Goal: Transaction & Acquisition: Register for event/course

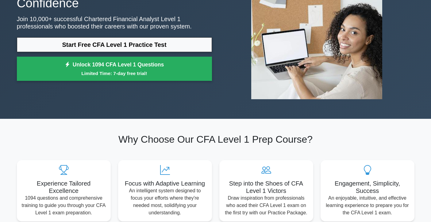
scroll to position [81, 0]
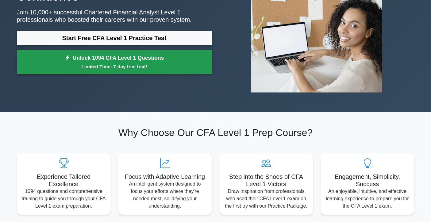
click at [168, 62] on link "Unlock 1094 CFA Level 1 Questions Limited Time: 7-day free trial!" at bounding box center [114, 62] width 195 height 25
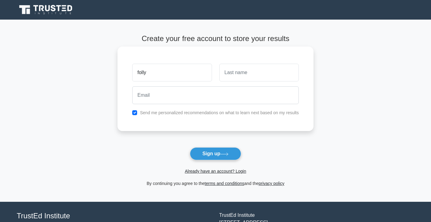
type input "folly"
click at [235, 75] on input "text" at bounding box center [258, 73] width 79 height 18
type input "olubiyi"
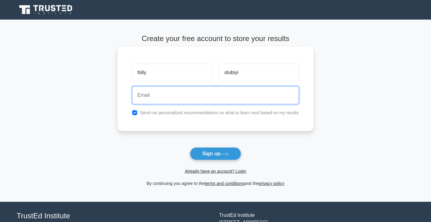
click at [214, 94] on input "email" at bounding box center [215, 95] width 166 height 18
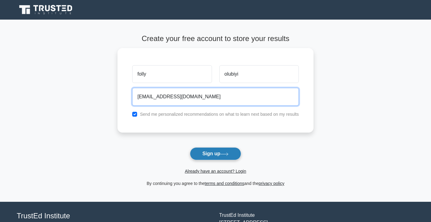
type input "[EMAIL_ADDRESS][DOMAIN_NAME]"
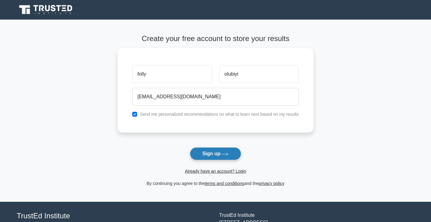
click at [220, 153] on button "Sign up" at bounding box center [215, 153] width 51 height 13
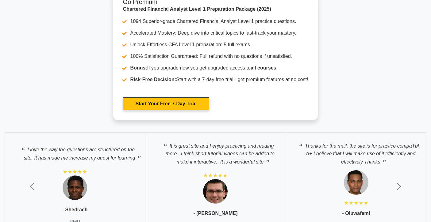
scroll to position [1255, 0]
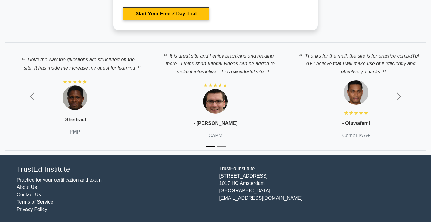
drag, startPoint x: 220, startPoint y: 199, endPoint x: 285, endPoint y: 200, distance: 65.3
click at [285, 200] on div "[GEOGRAPHIC_DATA][STREET_ADDRESS] [EMAIL_ADDRESS][DOMAIN_NAME]" at bounding box center [316, 189] width 202 height 48
copy div "[EMAIL_ADDRESS][DOMAIN_NAME]"
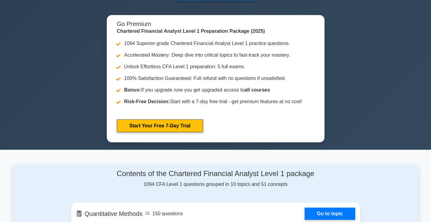
scroll to position [0, 0]
